Goal: Transaction & Acquisition: Purchase product/service

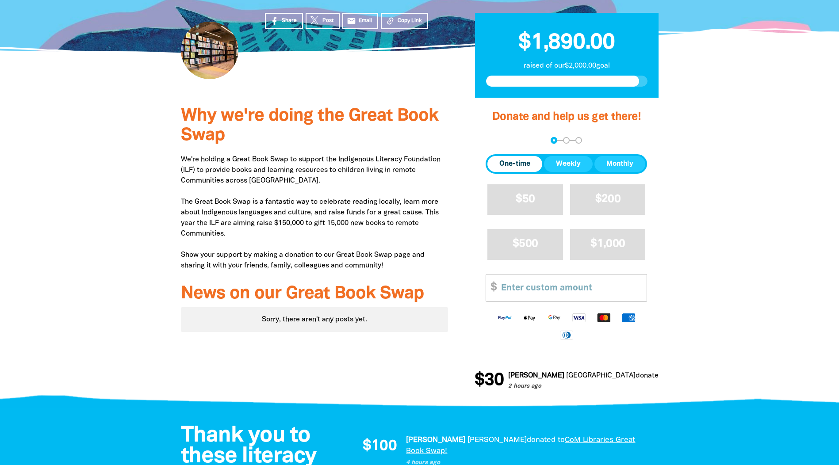
scroll to position [221, 0]
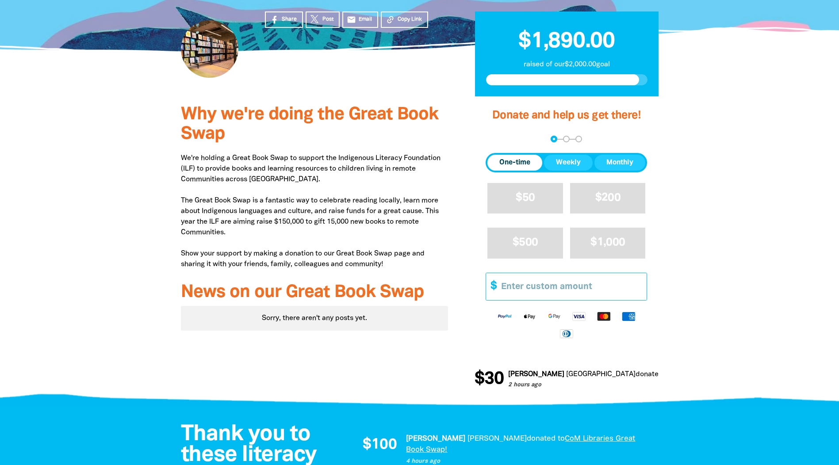
click at [534, 283] on input "Other Amount" at bounding box center [571, 286] width 152 height 27
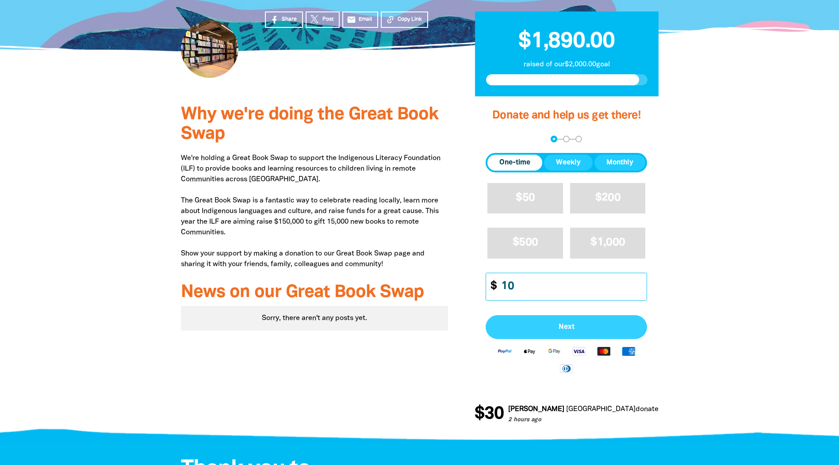
type input "10"
click at [528, 326] on span "Next" at bounding box center [567, 327] width 142 height 7
select select "AU"
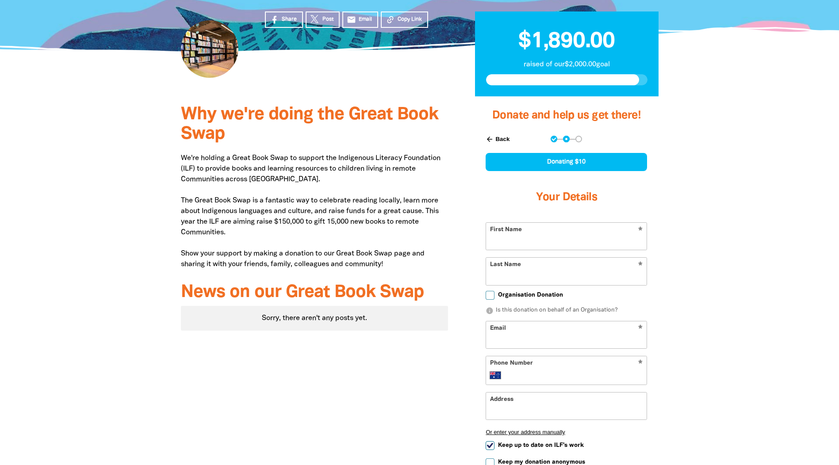
click at [589, 242] on input "First Name" at bounding box center [566, 236] width 161 height 27
type input "d"
click at [597, 242] on input "First Name" at bounding box center [566, 236] width 161 height 27
click at [699, 238] on div at bounding box center [419, 328] width 839 height 465
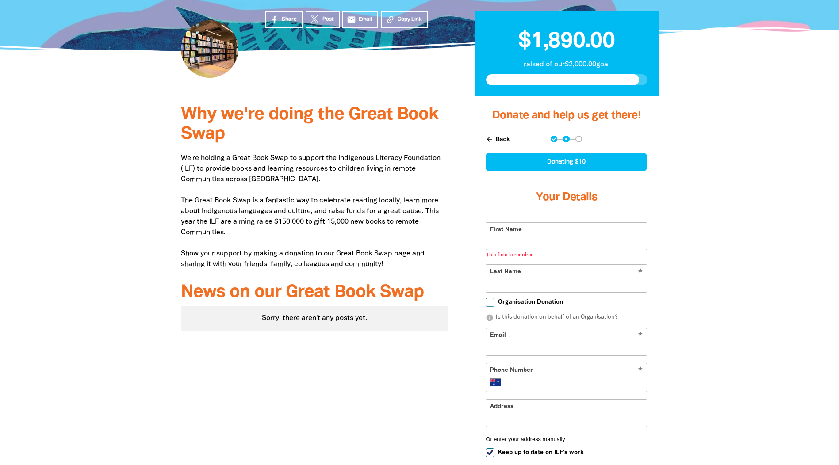
click at [585, 249] on input "First Name" at bounding box center [566, 236] width 161 height 27
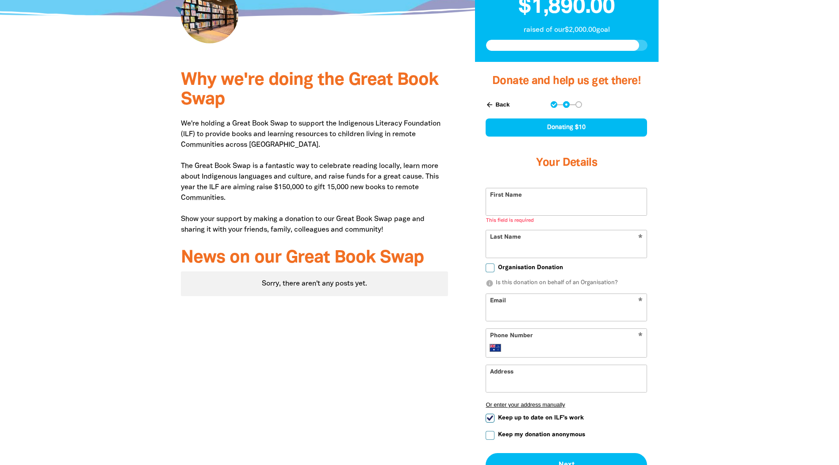
scroll to position [310, 0]
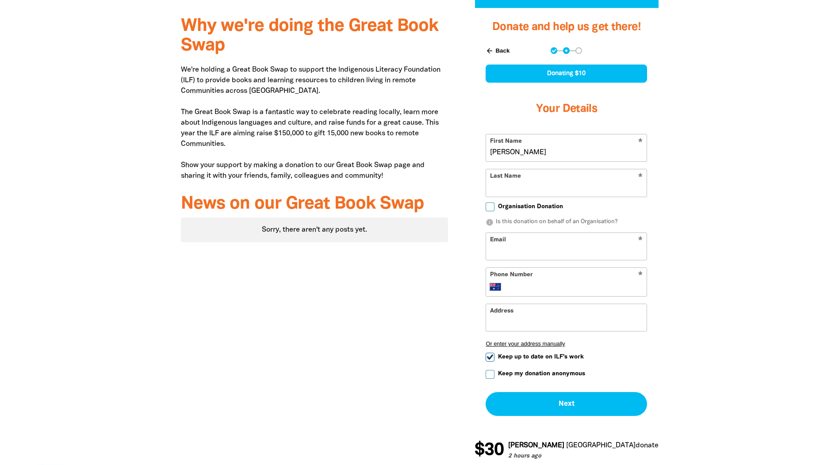
type input "[PERSON_NAME]"
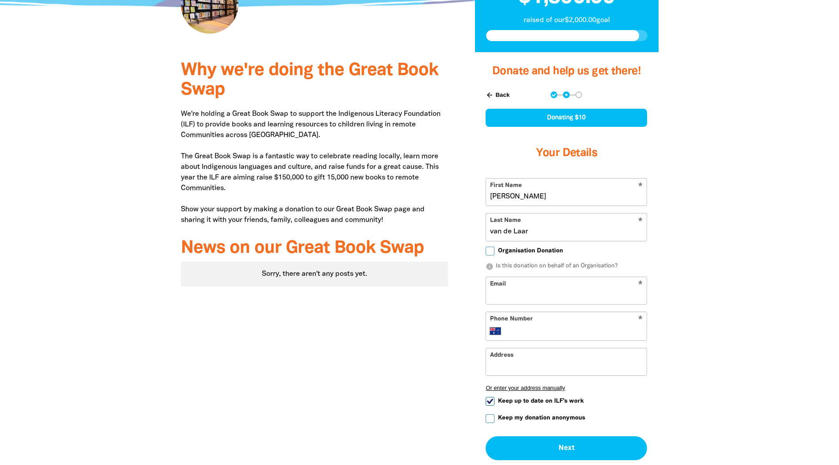
type input "van de Laar"
click at [575, 295] on input "Email" at bounding box center [566, 290] width 161 height 27
type input "d"
click at [761, 335] on div at bounding box center [419, 284] width 839 height 465
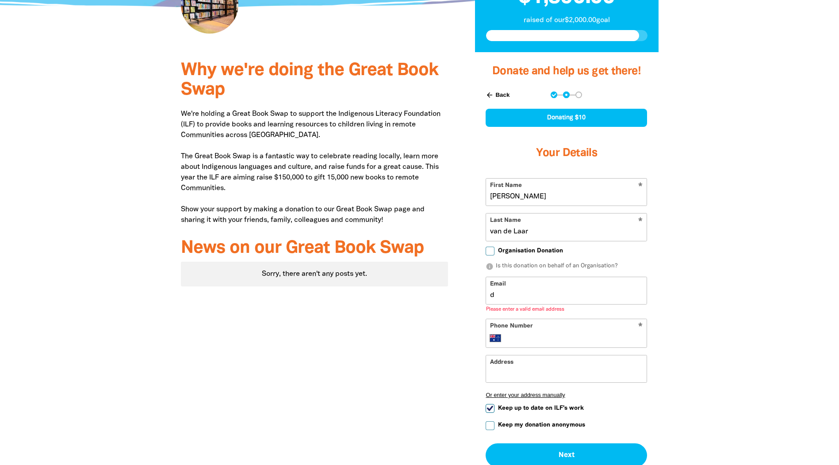
click at [587, 295] on input "d" at bounding box center [566, 290] width 161 height 27
click at [680, 288] on div "Why we're doing the Great Book Swap We're holding a Great Book Swap to support …" at bounding box center [419, 288] width 531 height 473
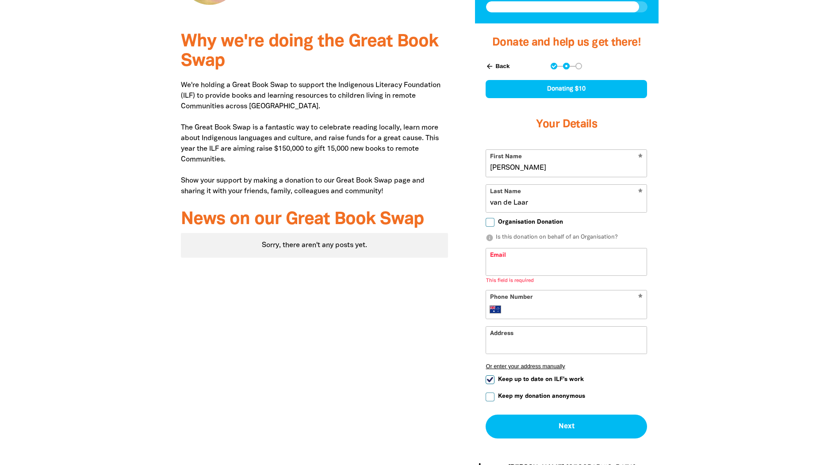
scroll to position [310, 0]
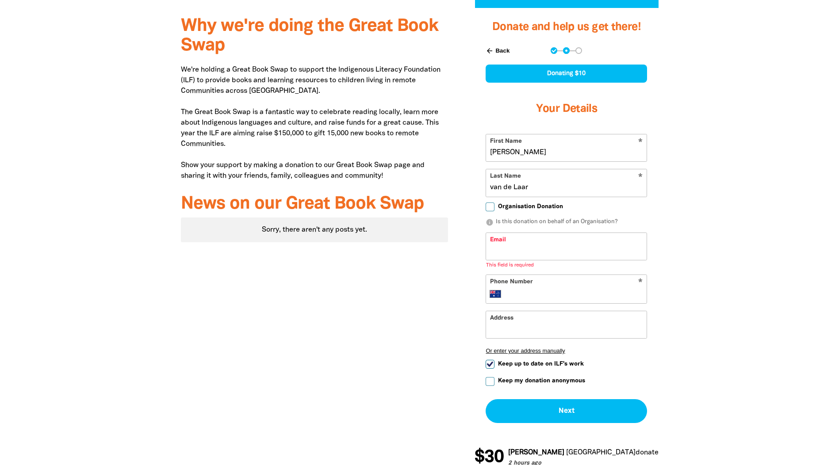
click at [598, 311] on div "Address" at bounding box center [566, 325] width 161 height 28
click at [608, 300] on div "* Phone Number International [GEOGRAPHIC_DATA] [GEOGRAPHIC_DATA] [GEOGRAPHIC_DA…" at bounding box center [566, 289] width 161 height 29
click at [610, 299] on input "Phone Number" at bounding box center [575, 294] width 135 height 11
click at [769, 267] on div at bounding box center [419, 244] width 839 height 473
